Goal: Task Accomplishment & Management: Use online tool/utility

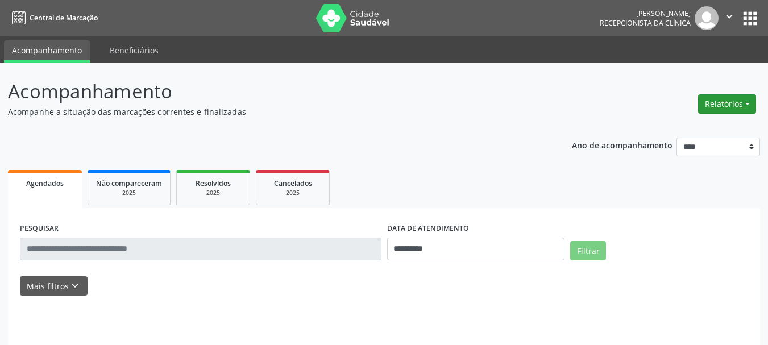
drag, startPoint x: 0, startPoint y: 0, endPoint x: 714, endPoint y: 101, distance: 721.6
click at [714, 101] on button "Relatórios" at bounding box center [727, 103] width 58 height 19
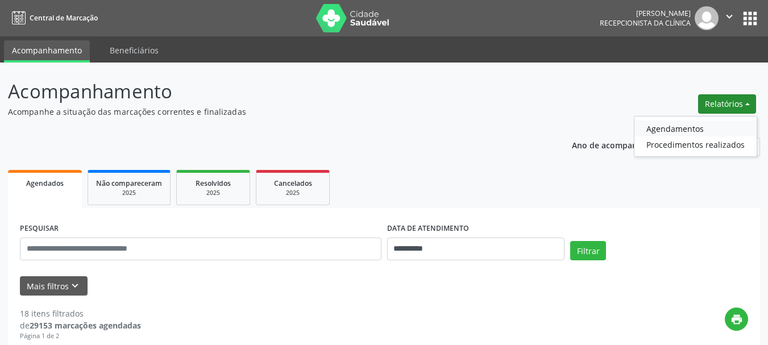
click at [663, 131] on link "Agendamentos" at bounding box center [695, 128] width 122 height 16
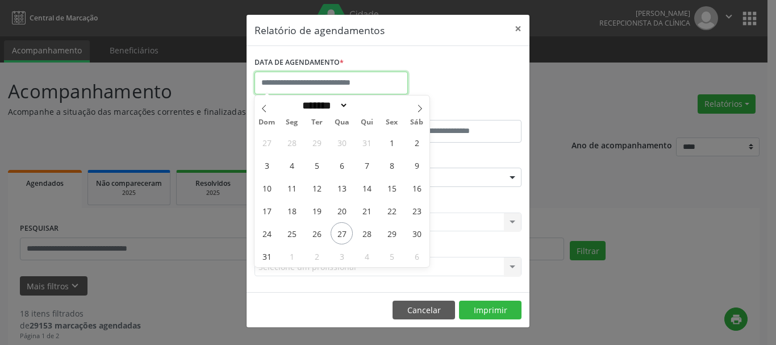
click at [329, 87] on input "text" at bounding box center [331, 83] width 153 height 23
click at [336, 231] on span "27" at bounding box center [342, 233] width 22 height 22
type input "**********"
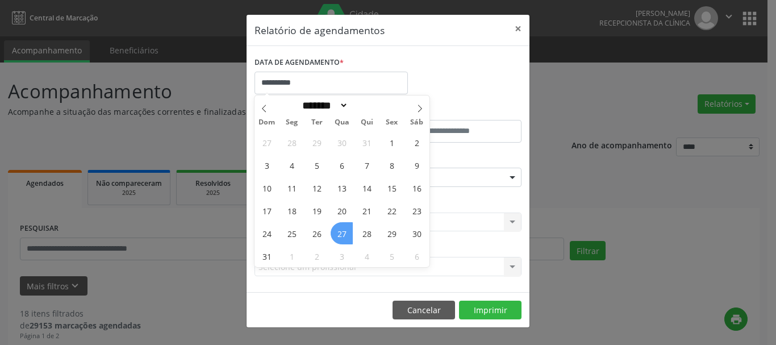
drag, startPoint x: 336, startPoint y: 231, endPoint x: 336, endPoint y: 223, distance: 8.0
click at [336, 231] on span "27" at bounding box center [342, 233] width 22 height 22
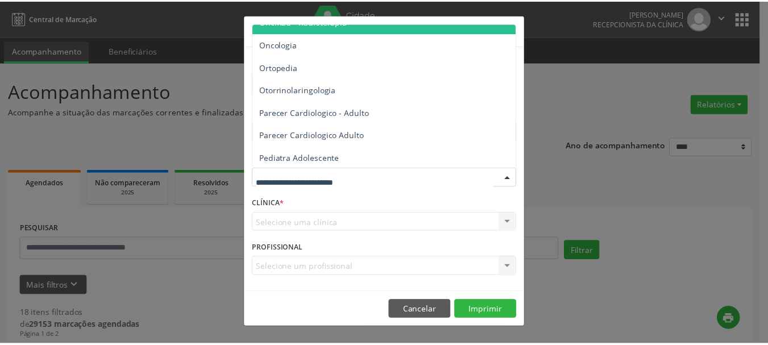
scroll to position [1591, 0]
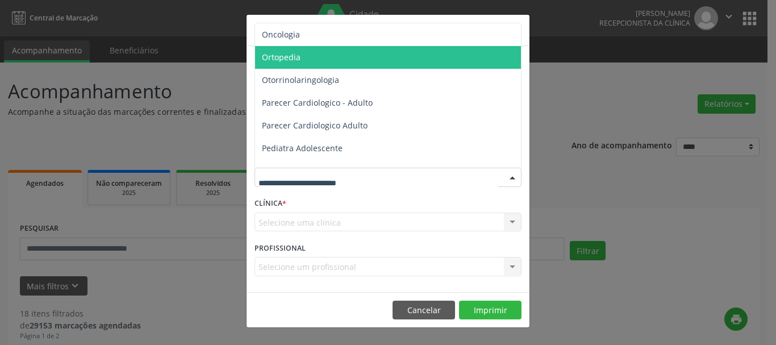
click at [280, 58] on span "Ortopedia" at bounding box center [281, 57] width 39 height 11
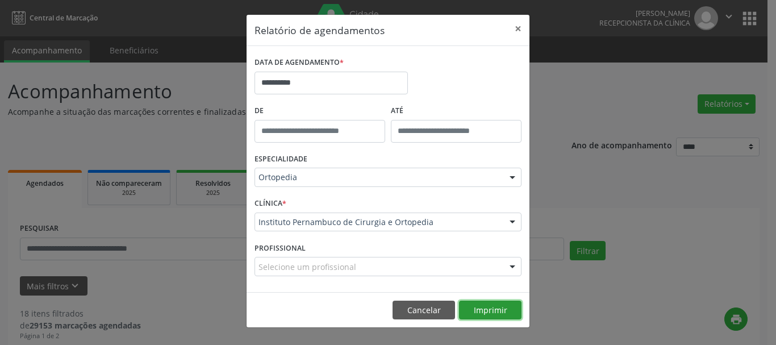
click at [498, 315] on button "Imprimir" at bounding box center [490, 310] width 63 height 19
click at [518, 30] on button "×" at bounding box center [518, 29] width 23 height 28
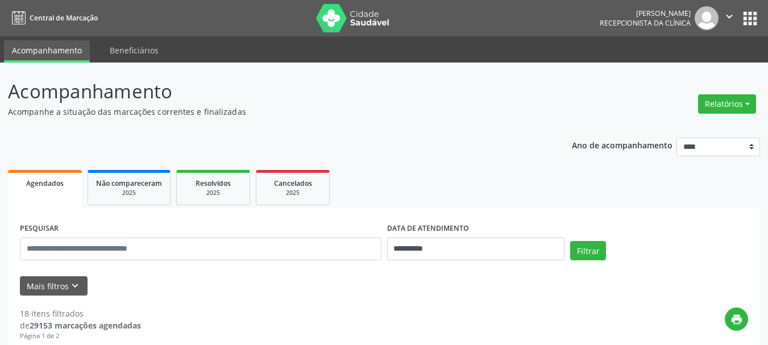
click at [730, 14] on icon "" at bounding box center [729, 16] width 13 height 13
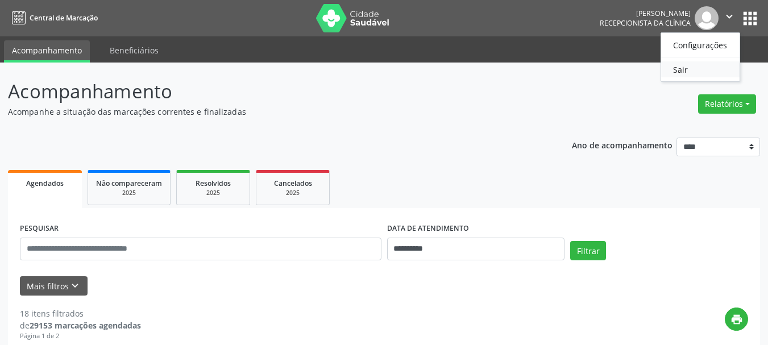
click at [678, 69] on link "Sair" at bounding box center [700, 69] width 78 height 16
